Goal: Book appointment/travel/reservation

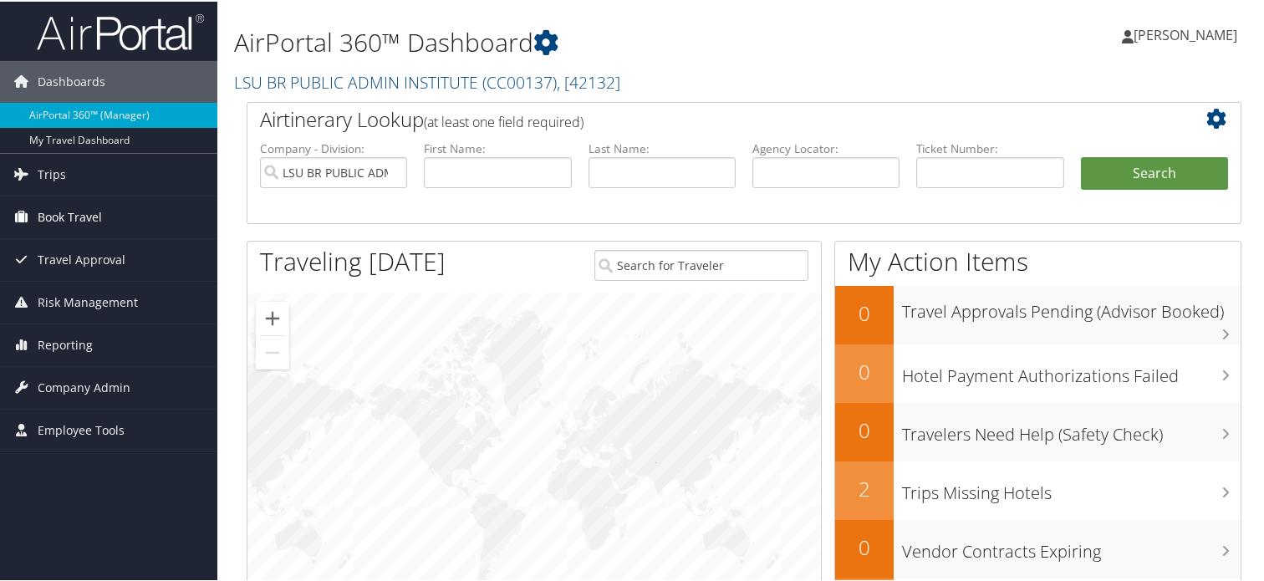
click at [93, 224] on span "Book Travel" at bounding box center [70, 216] width 64 height 42
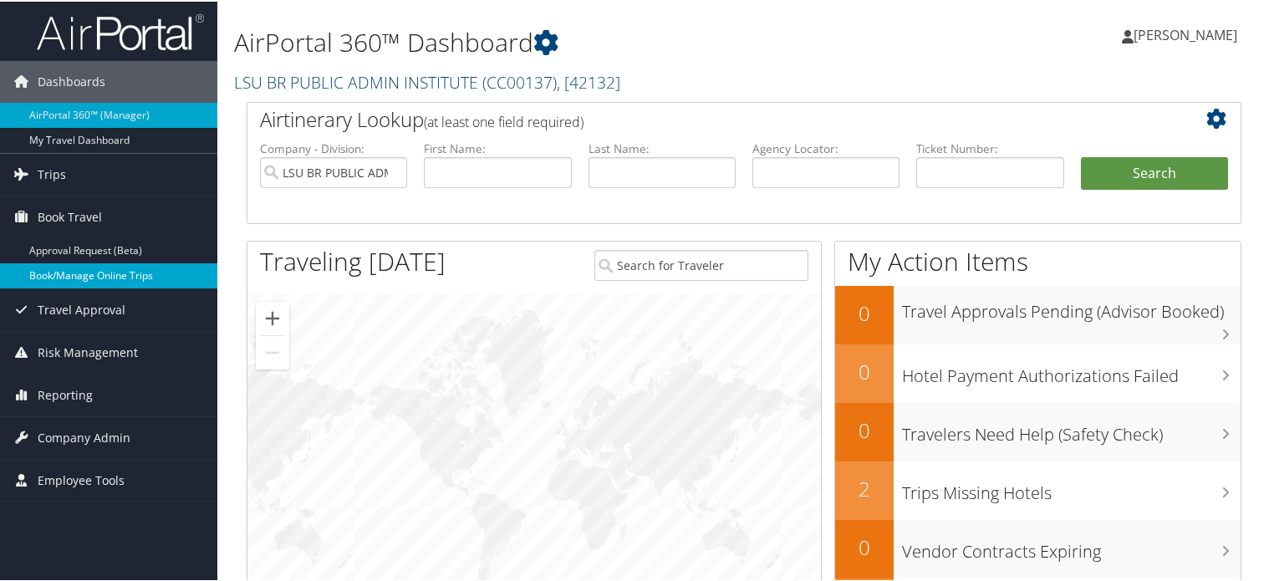
click at [90, 269] on link "Book/Manage Online Trips" at bounding box center [108, 274] width 217 height 25
